Goal: Task Accomplishment & Management: Use online tool/utility

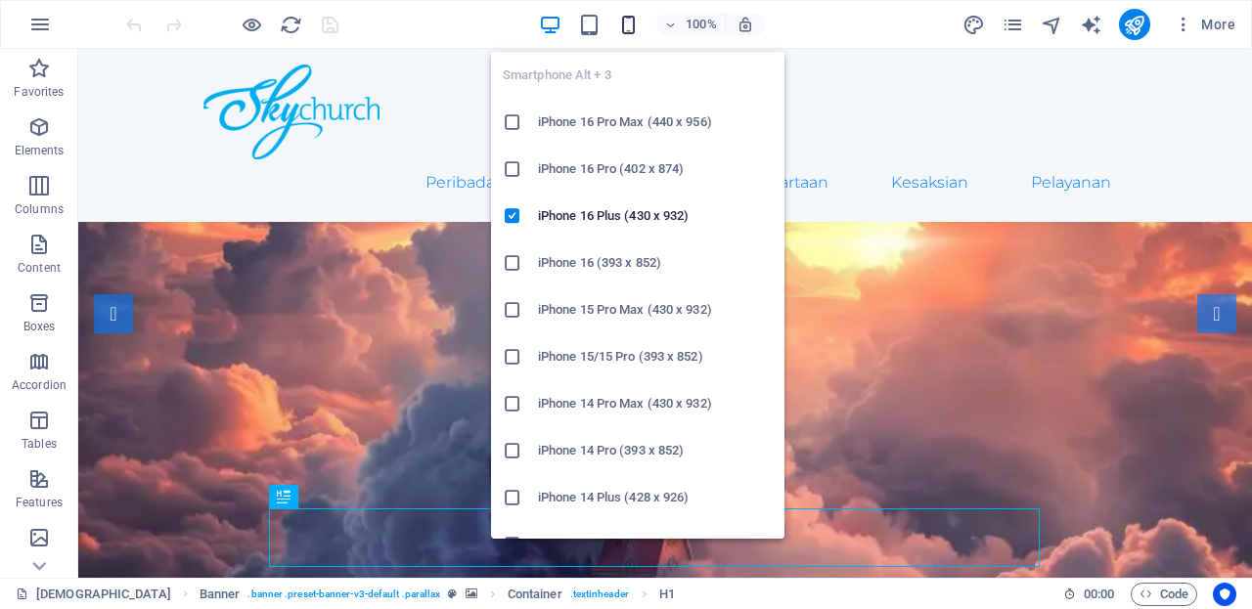
click at [627, 26] on icon "button" at bounding box center [628, 25] width 22 height 22
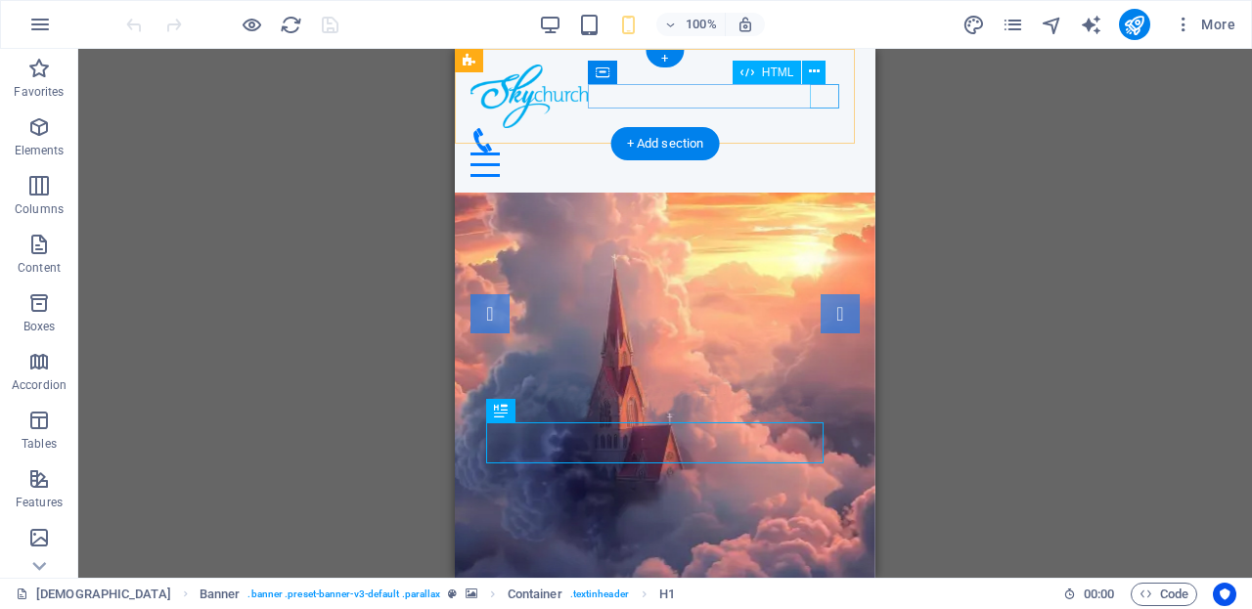
click at [827, 153] on div "Menu" at bounding box center [665, 165] width 389 height 24
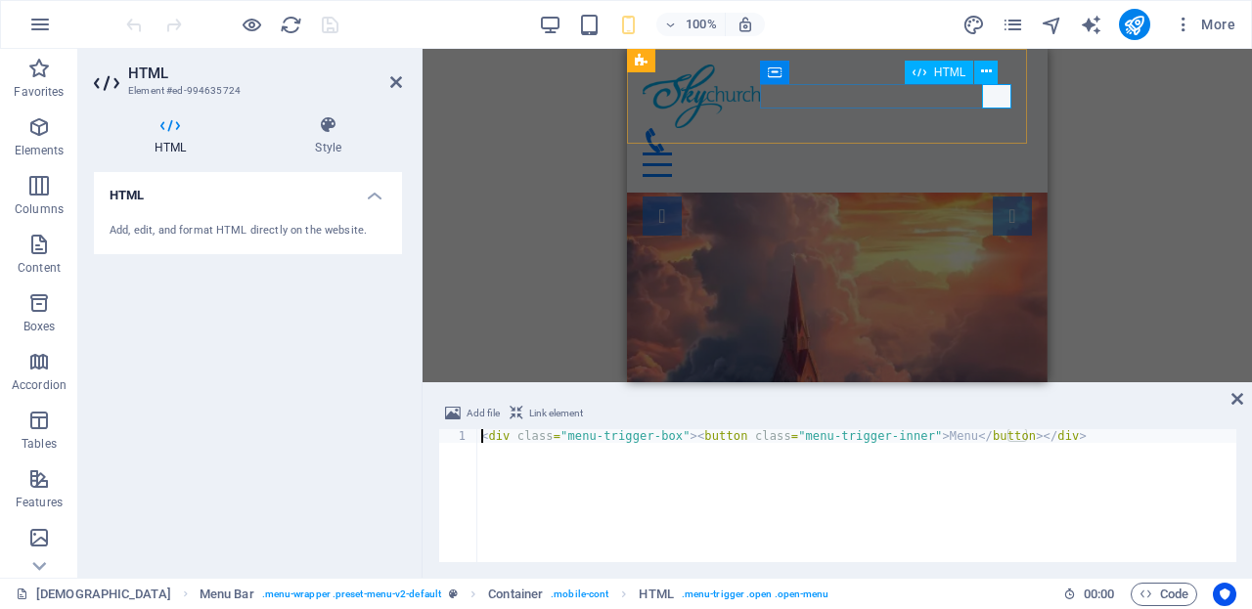
click at [998, 153] on div "Menu" at bounding box center [837, 165] width 389 height 24
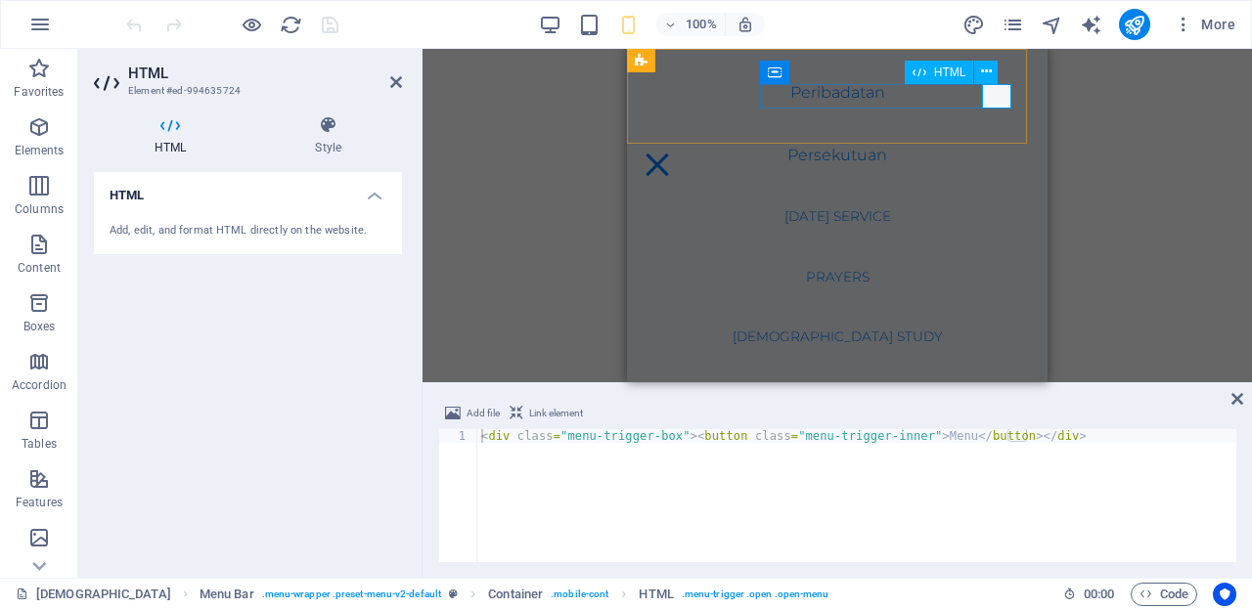
click at [672, 153] on div "Menu" at bounding box center [657, 165] width 29 height 24
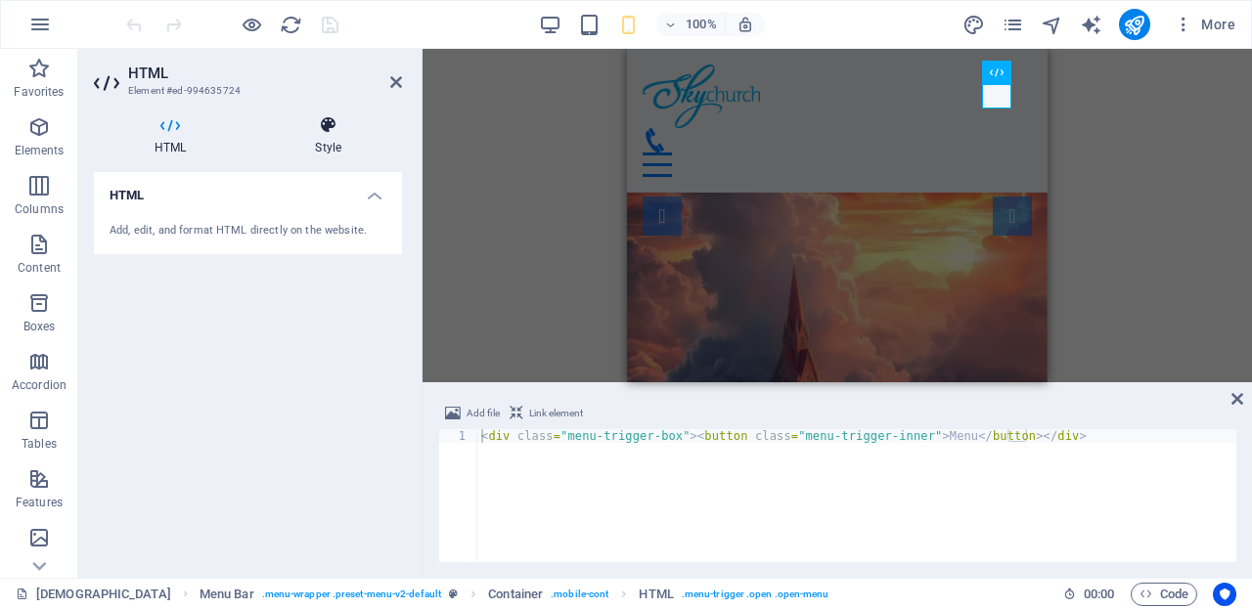
click at [339, 125] on icon at bounding box center [328, 125] width 148 height 20
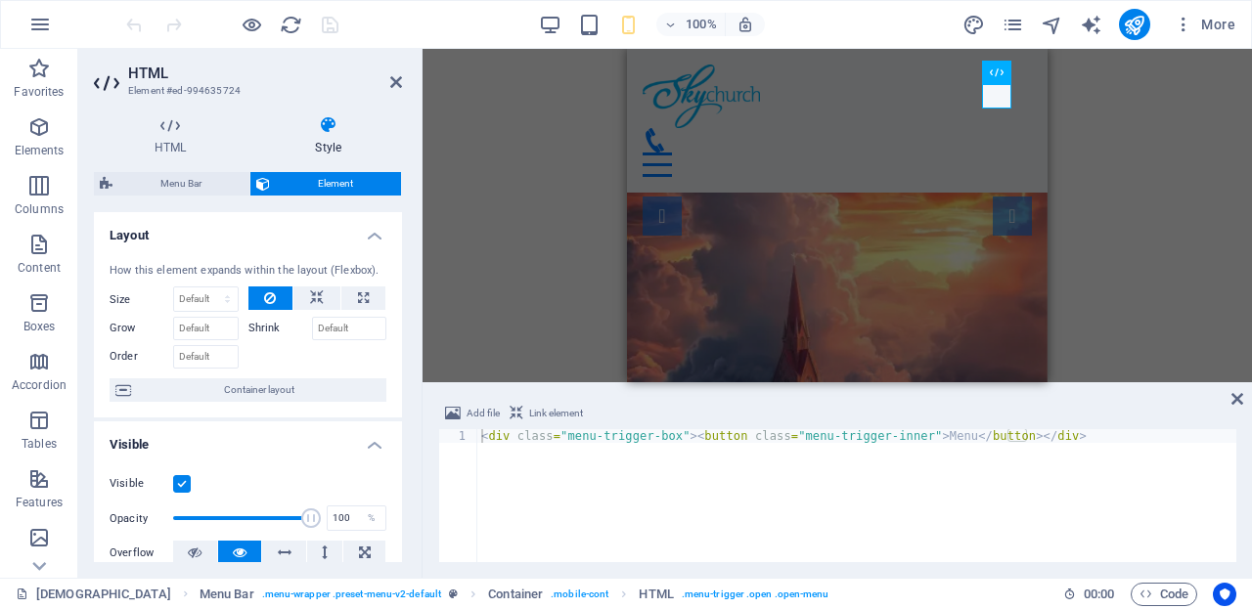
click at [367, 223] on h4 "Layout" at bounding box center [248, 229] width 308 height 35
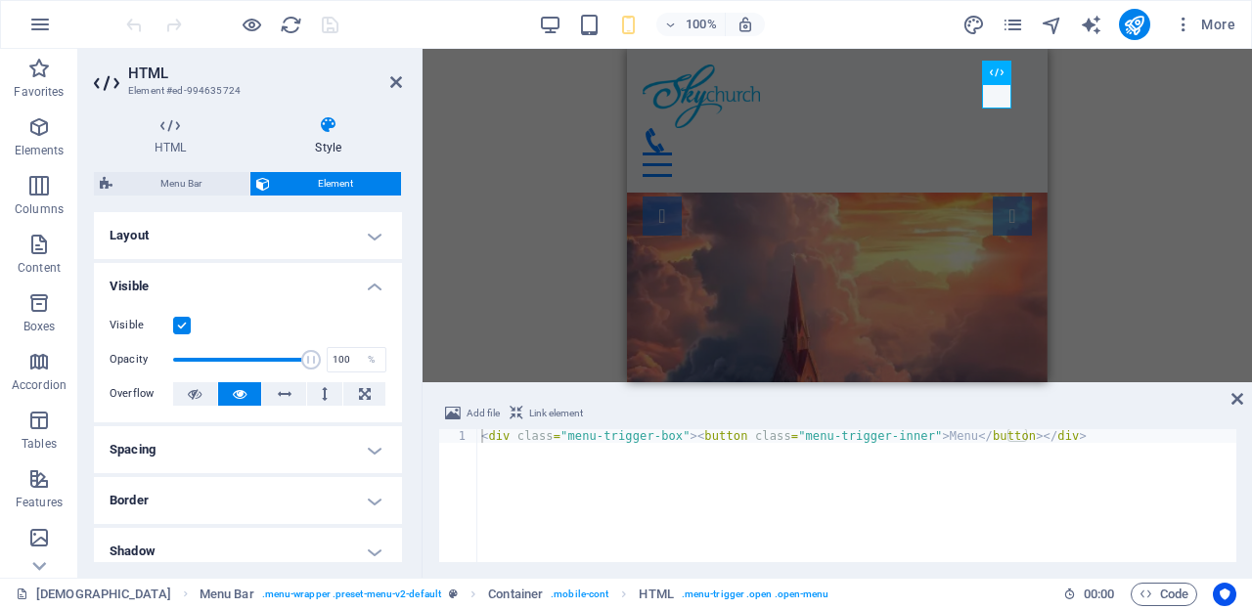
click at [367, 223] on h4 "Layout" at bounding box center [248, 235] width 308 height 47
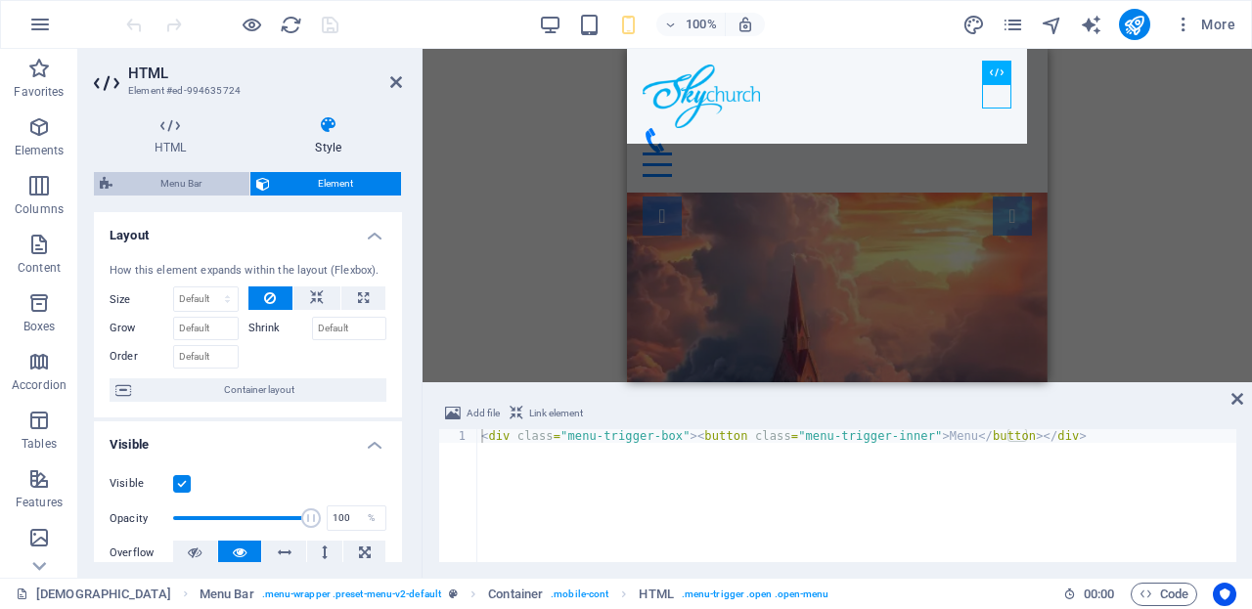
click at [203, 173] on span "Menu Bar" at bounding box center [180, 183] width 125 height 23
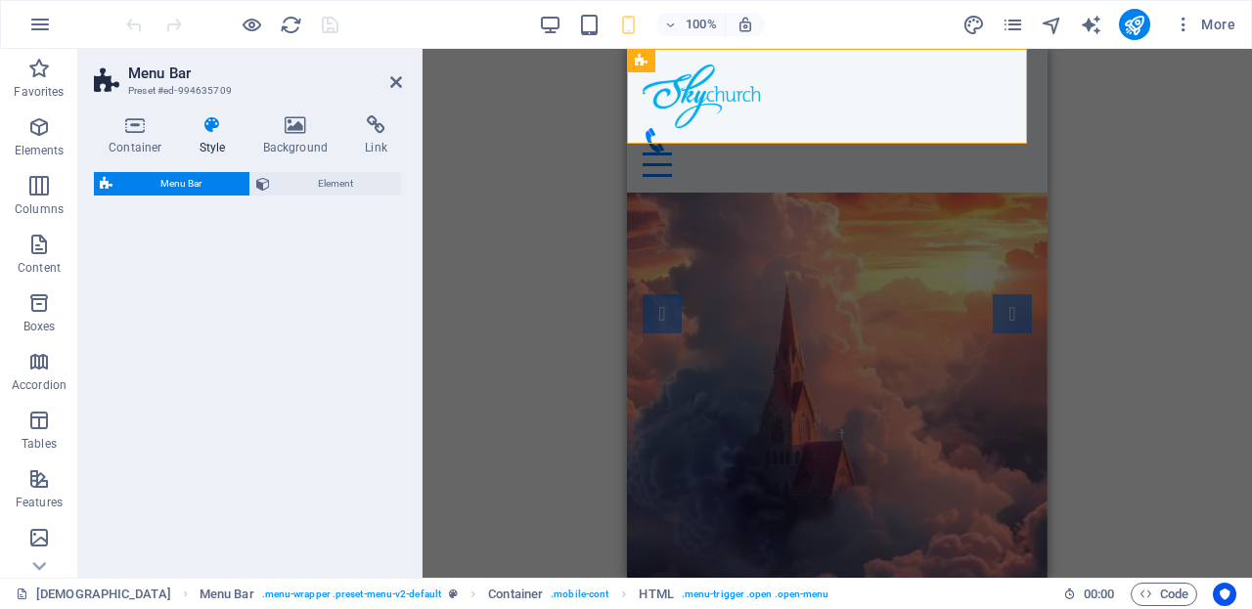
click at [996, 153] on div "Menu" at bounding box center [837, 165] width 389 height 24
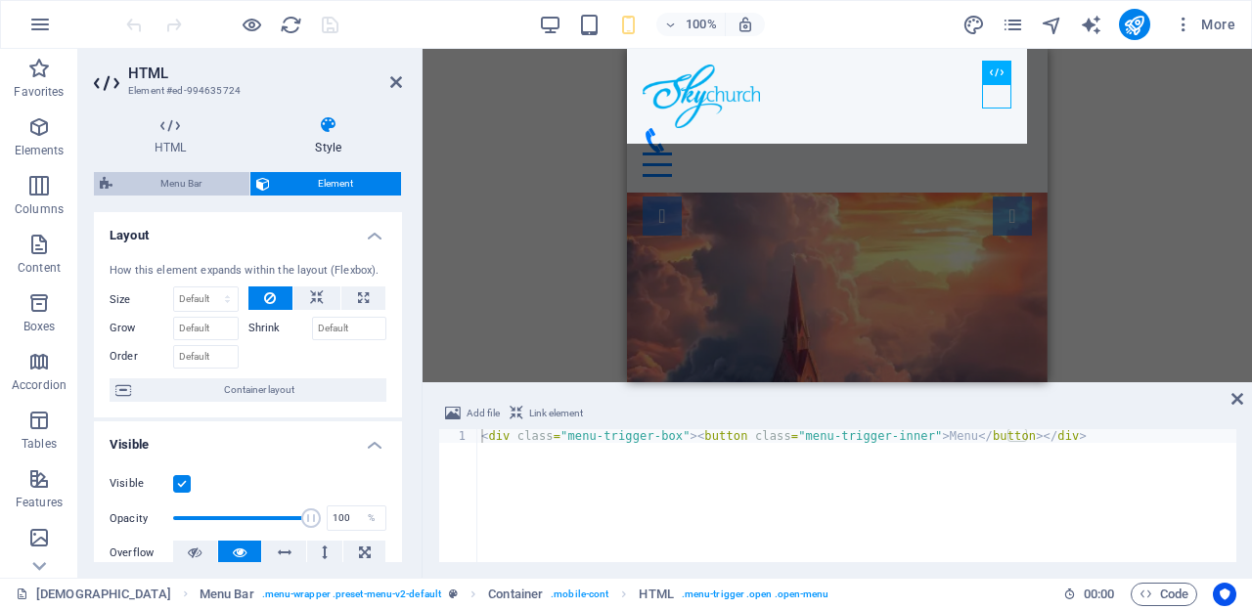
click at [176, 191] on span "Menu Bar" at bounding box center [180, 183] width 125 height 23
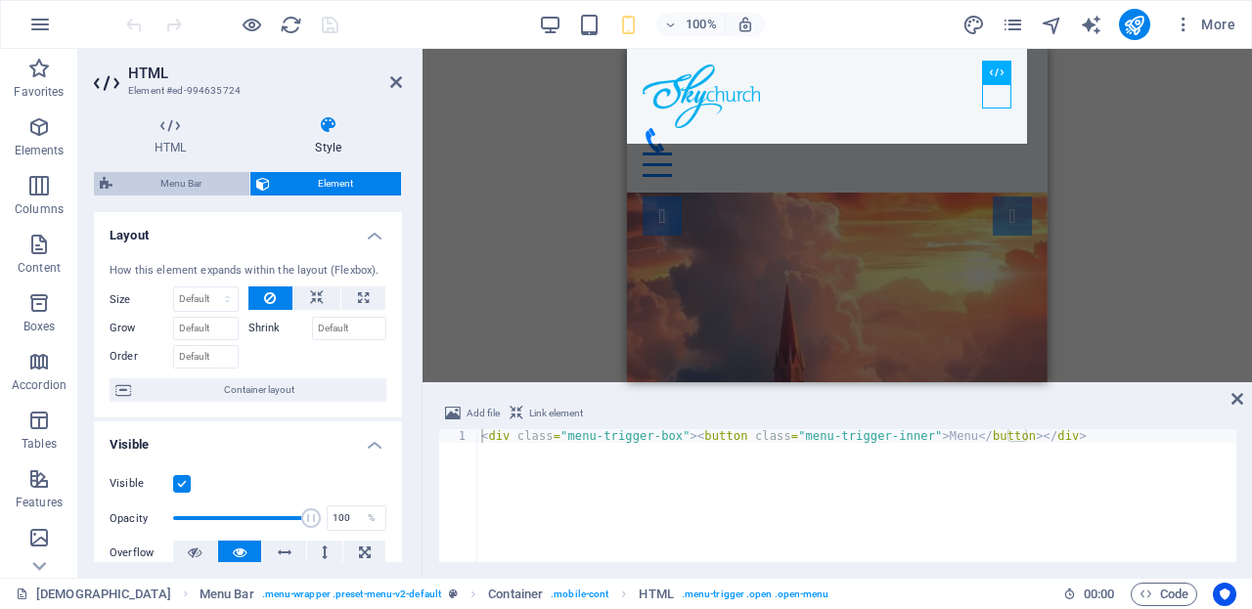
select select "rem"
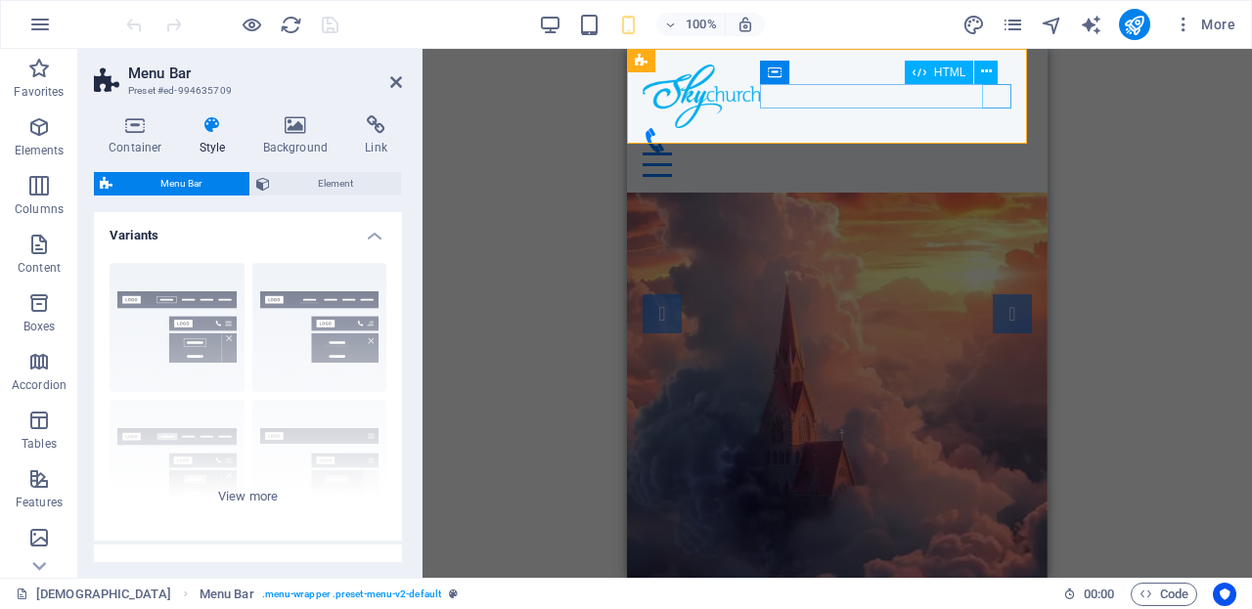
click at [995, 153] on div "Menu" at bounding box center [837, 165] width 389 height 24
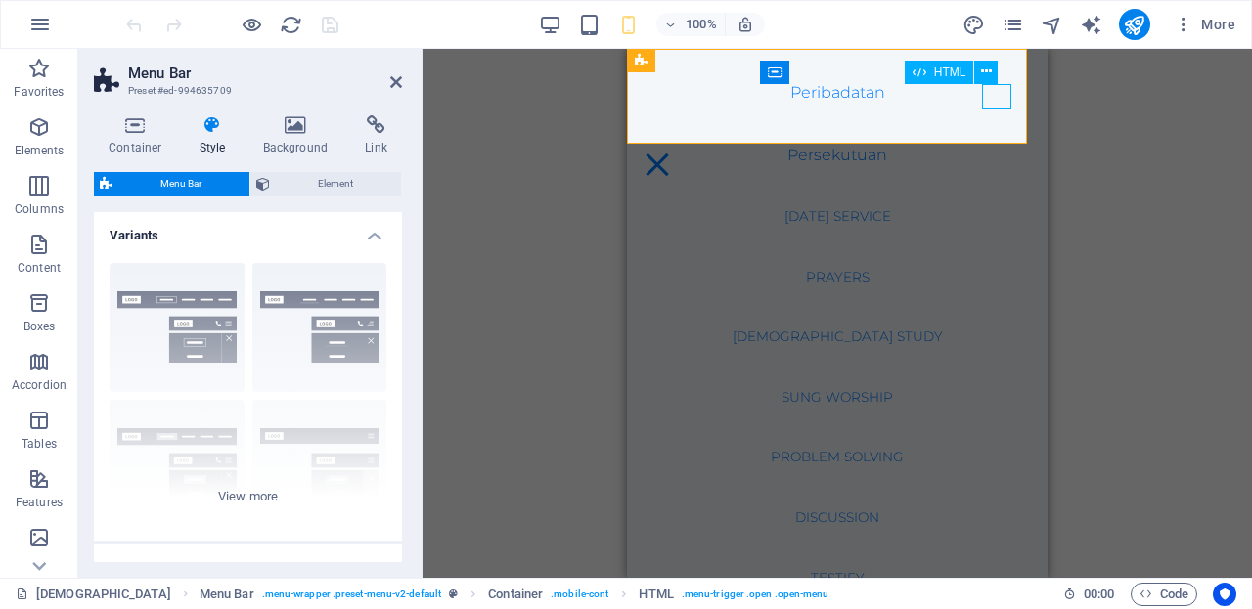
click at [672, 153] on div "Menu" at bounding box center [657, 165] width 29 height 24
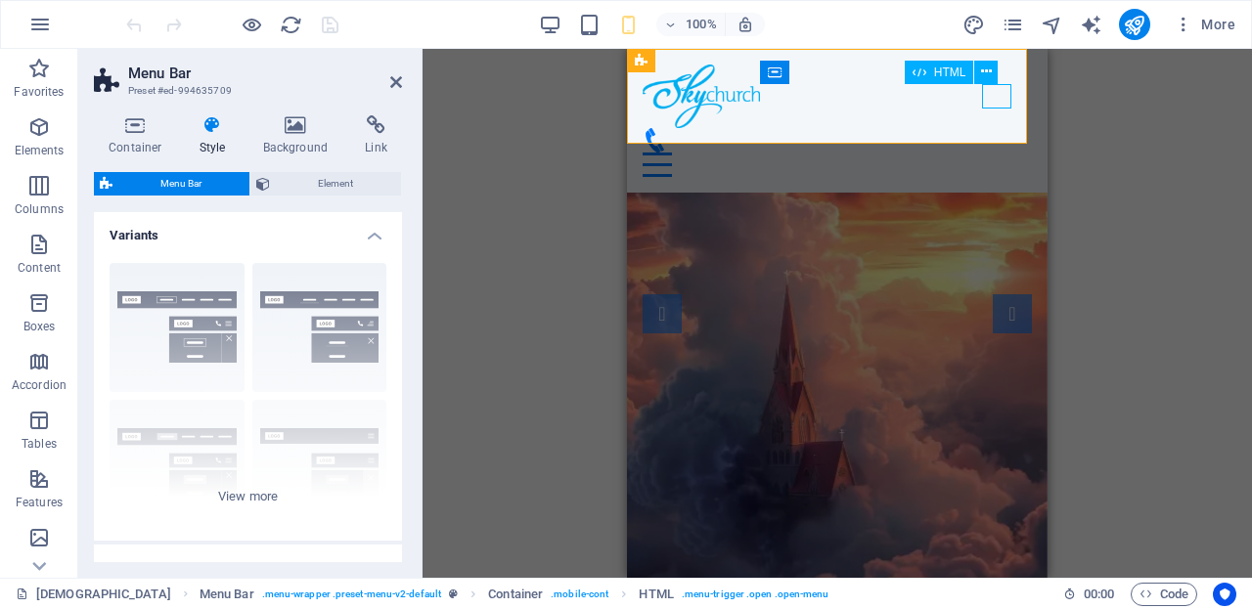
click at [995, 153] on div "Menu" at bounding box center [837, 165] width 389 height 24
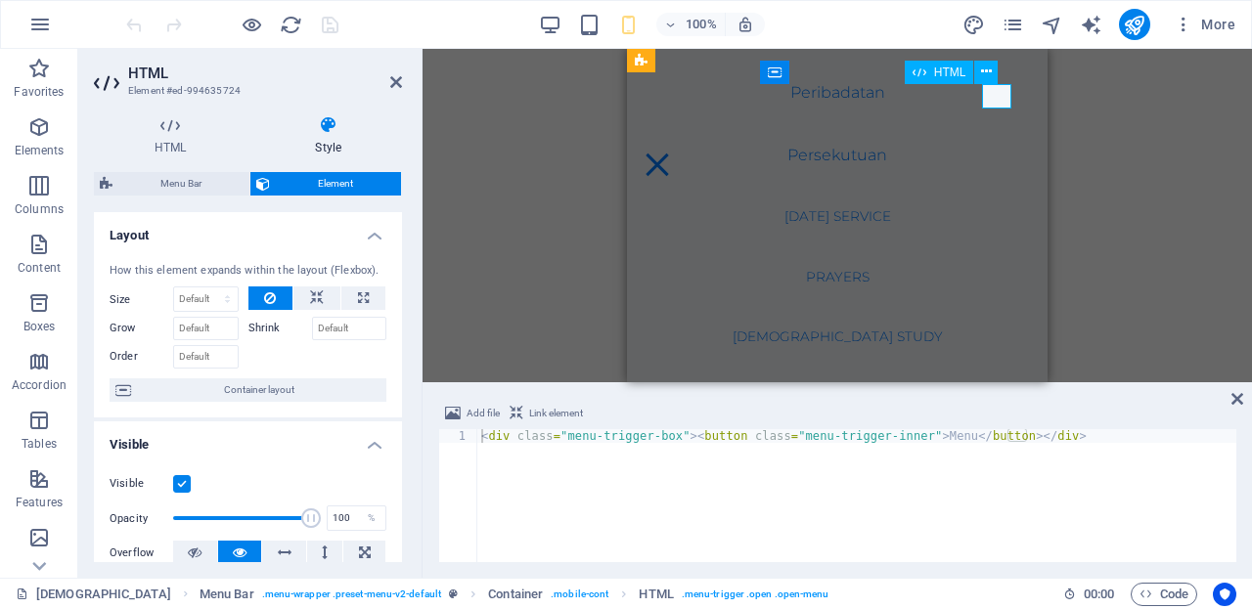
click at [672, 153] on div "Menu" at bounding box center [657, 165] width 29 height 24
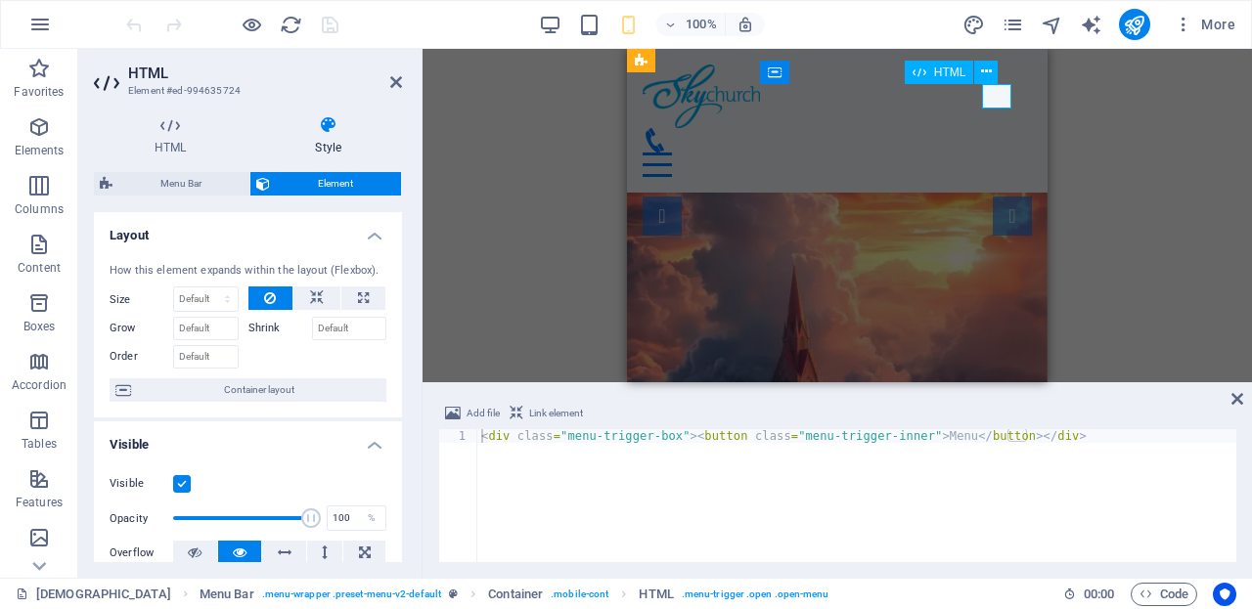
click at [1001, 153] on div "Menu" at bounding box center [837, 165] width 389 height 24
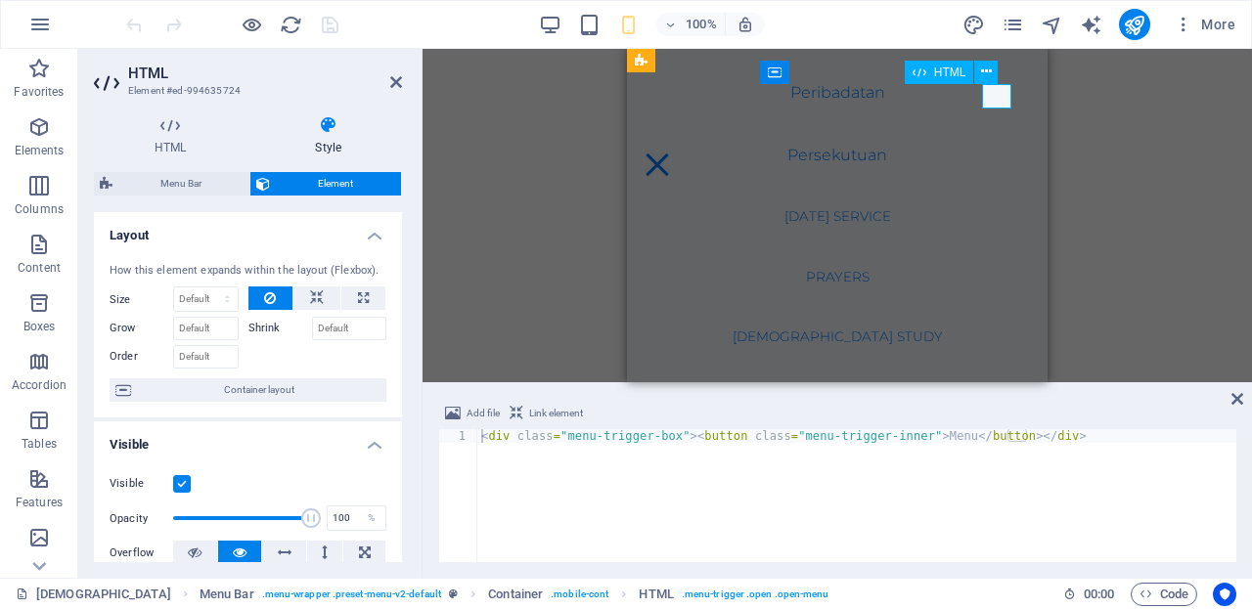
click at [672, 153] on div "Menu" at bounding box center [657, 165] width 29 height 24
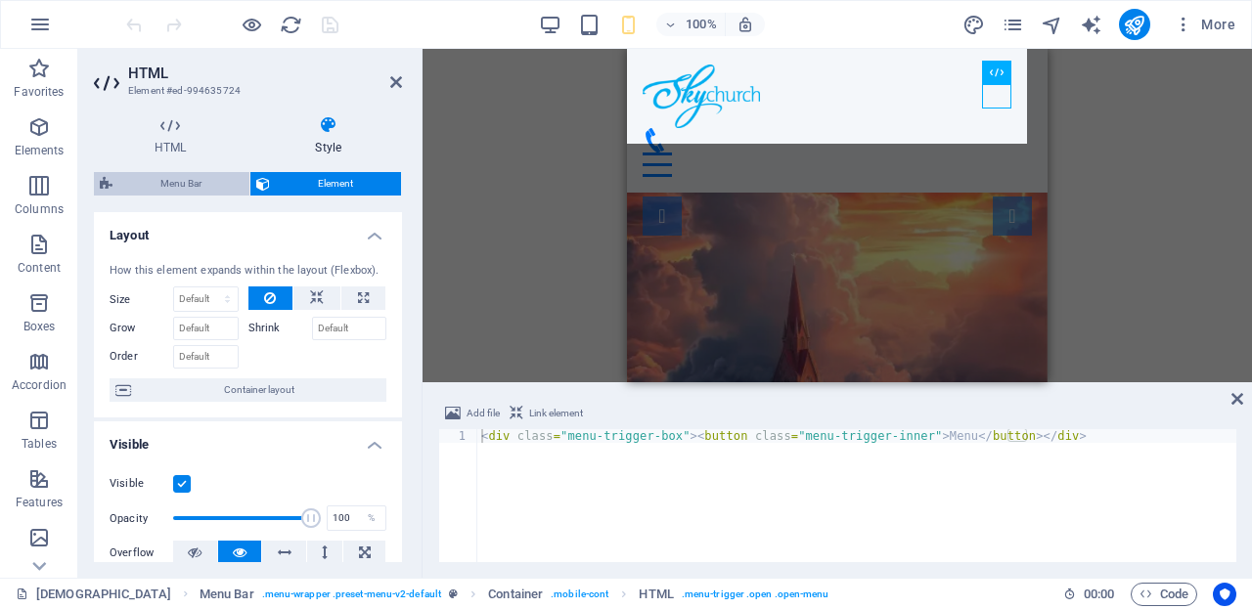
click at [148, 181] on span "Menu Bar" at bounding box center [180, 183] width 125 height 23
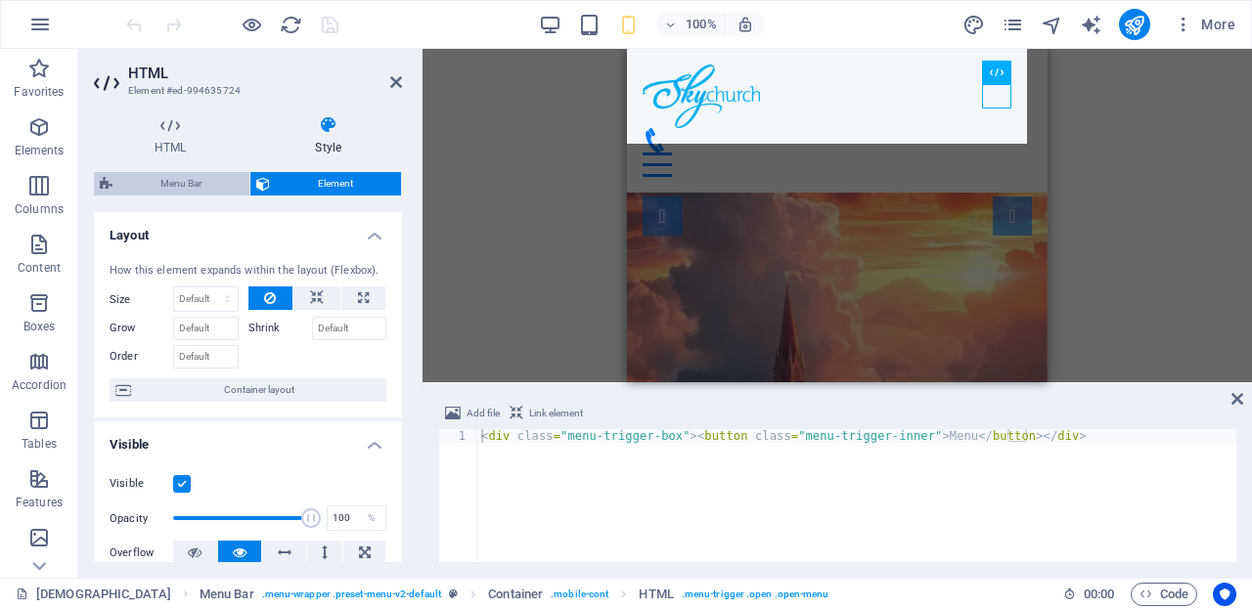
select select "rem"
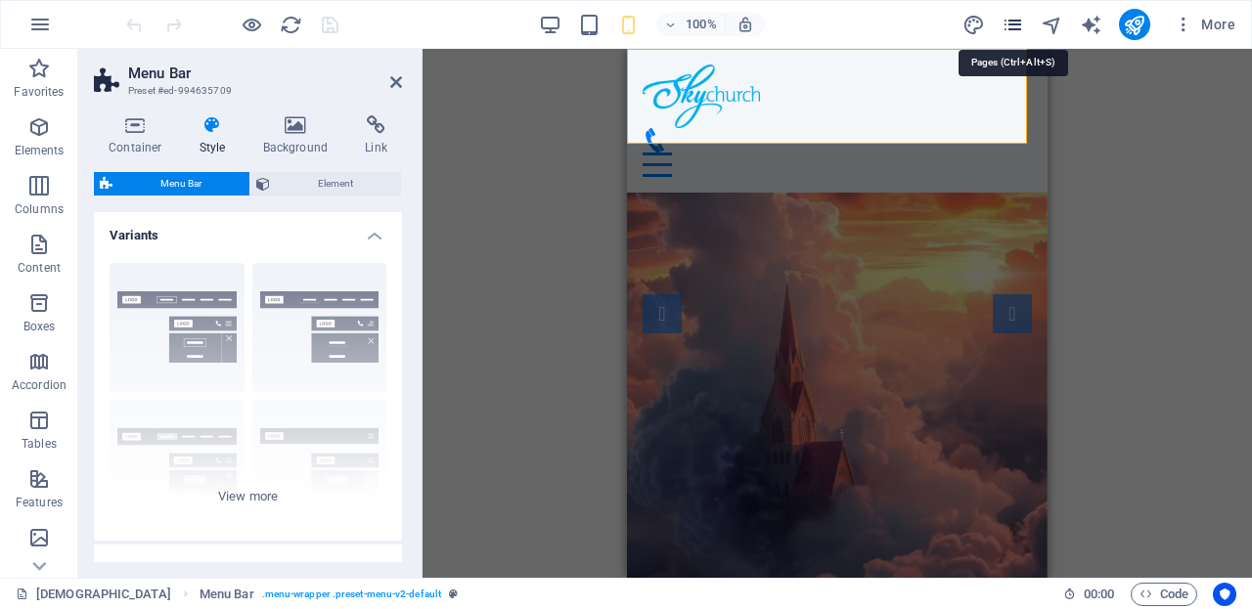
click at [1010, 25] on icon "pages" at bounding box center [1013, 25] width 22 height 22
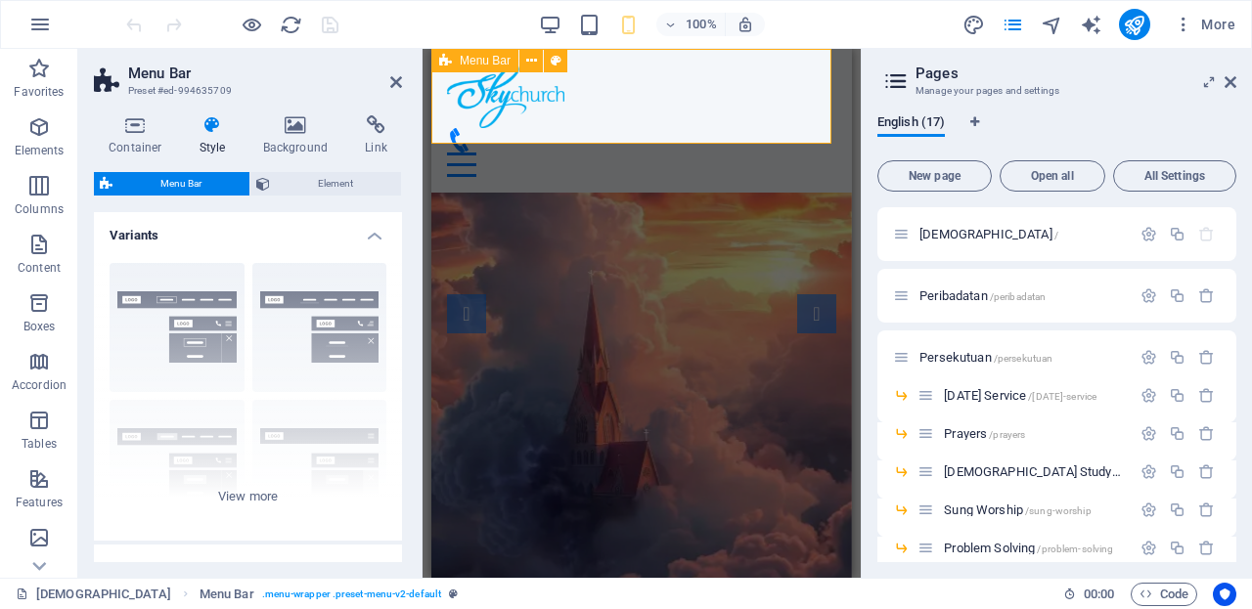
click at [824, 127] on div "Peribadatan Persekutuan [DATE] Service Prayers [DEMOGRAPHIC_DATA] Study Sung Wo…" at bounding box center [641, 121] width 421 height 144
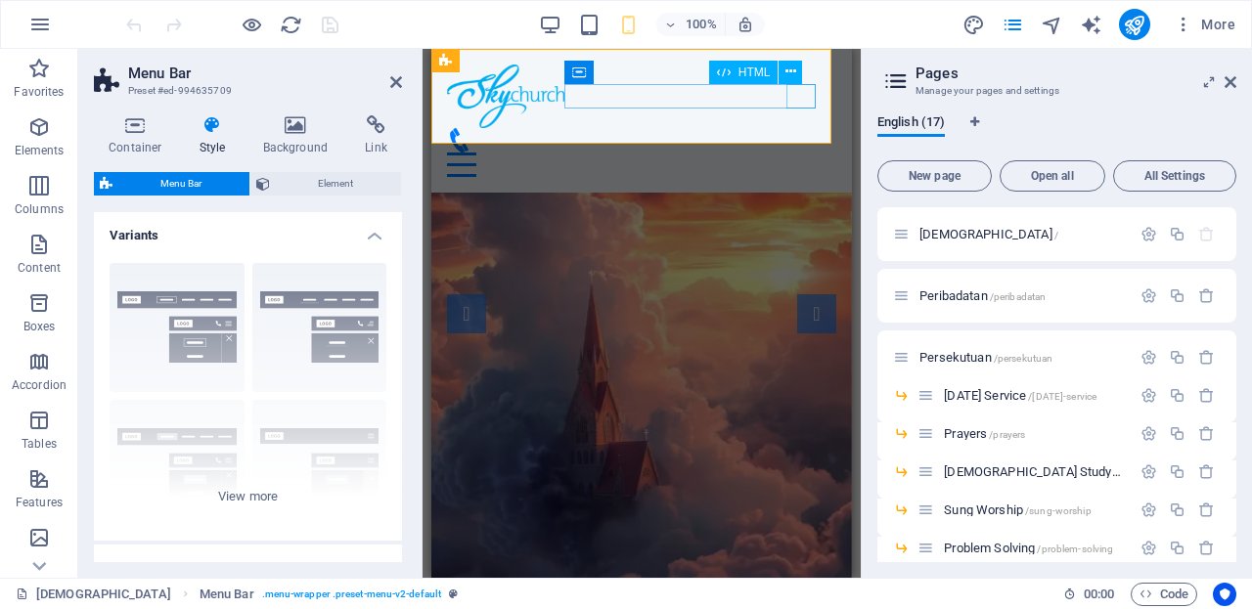
click at [808, 153] on div "Menu" at bounding box center [641, 165] width 389 height 24
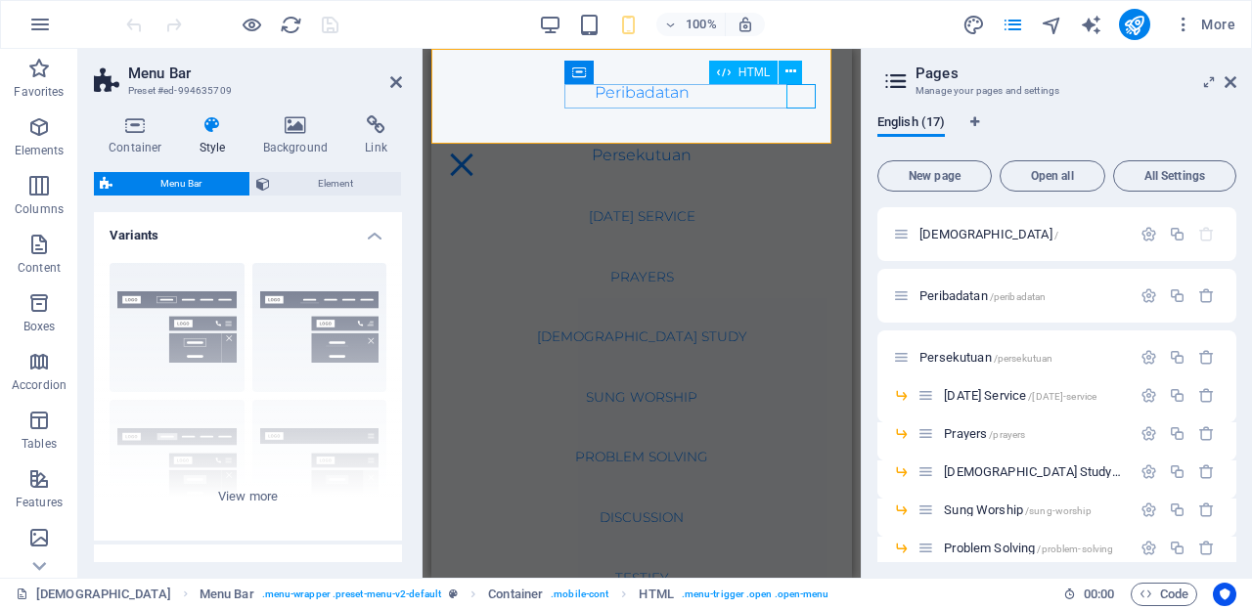
click at [476, 153] on div "Menu" at bounding box center [461, 165] width 29 height 24
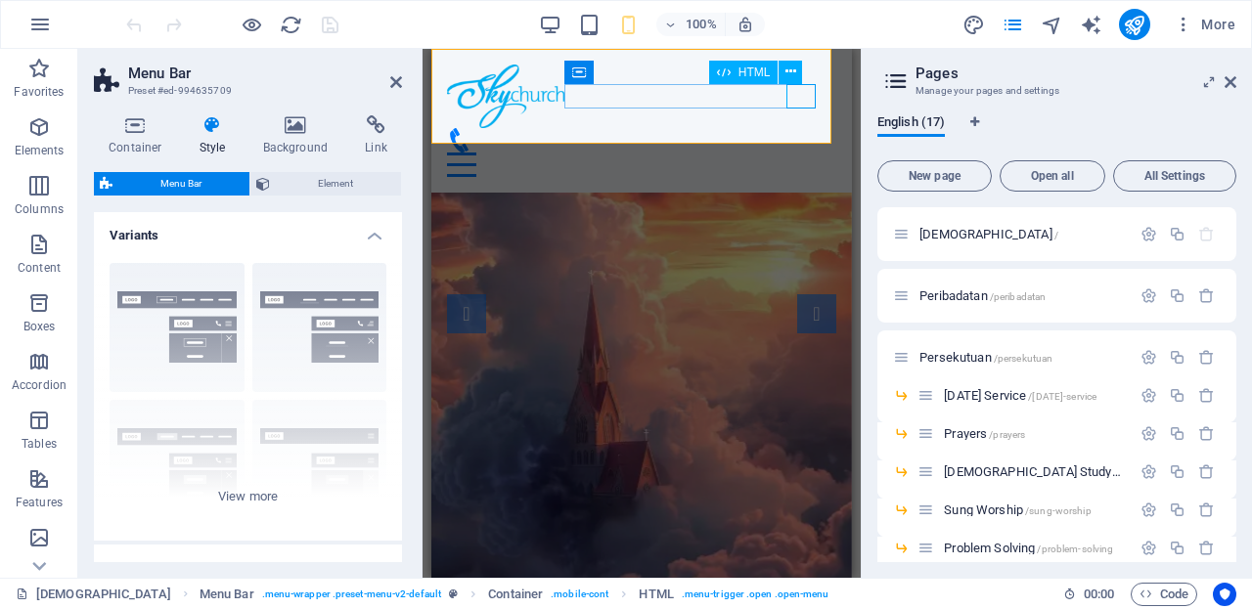
click at [804, 153] on div "Menu" at bounding box center [641, 165] width 389 height 24
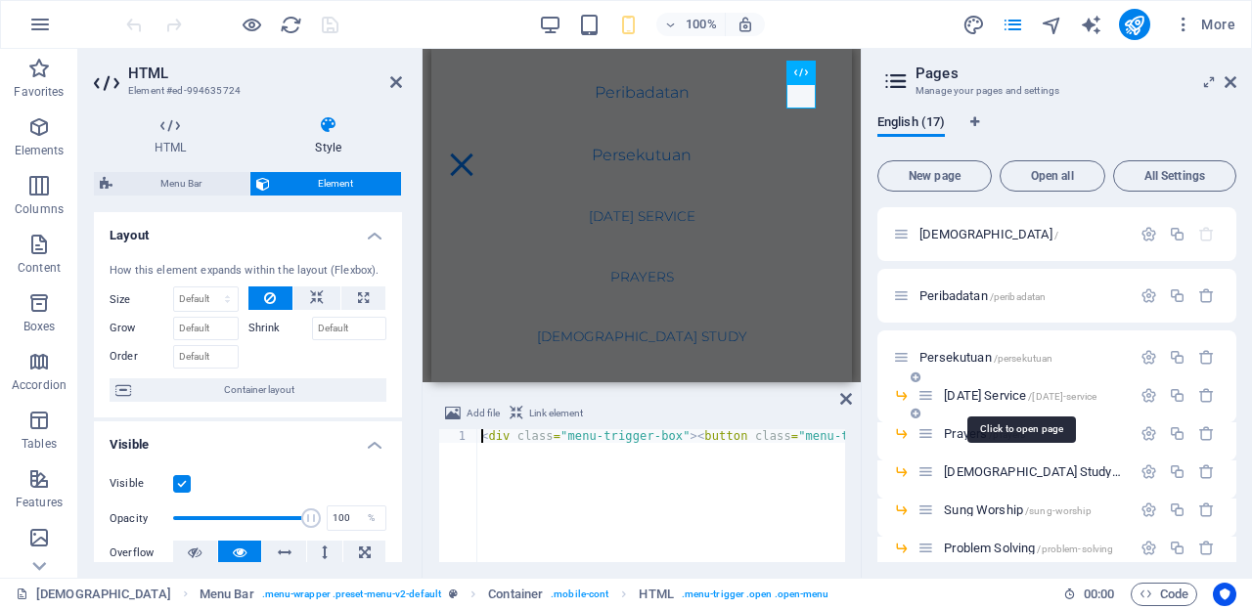
click at [993, 393] on span "[DATE] Service /[DATE]-service" at bounding box center [1020, 395] width 153 height 15
